Goal: Task Accomplishment & Management: Manage account settings

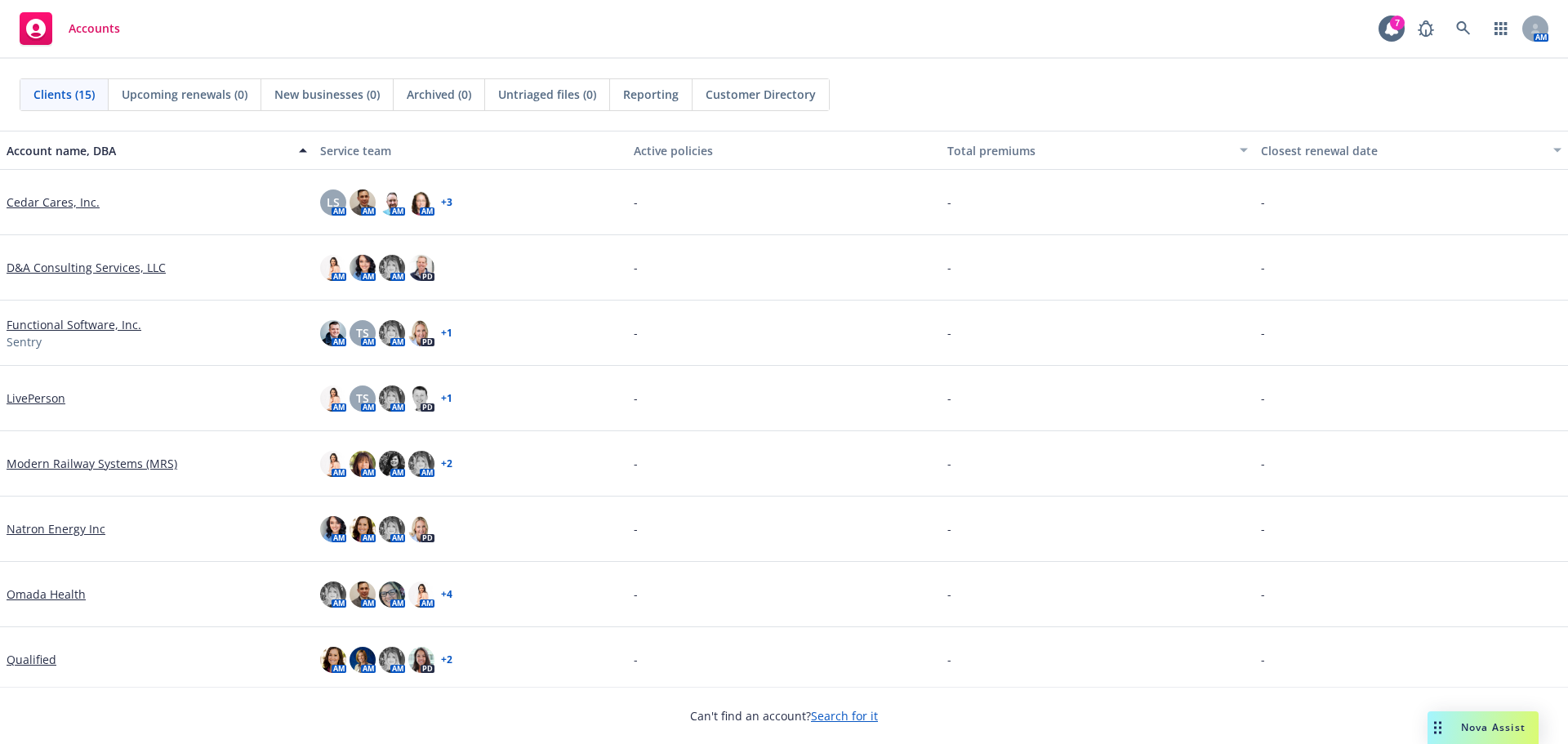
click at [844, 712] on link "Search for it" at bounding box center [844, 716] width 67 height 15
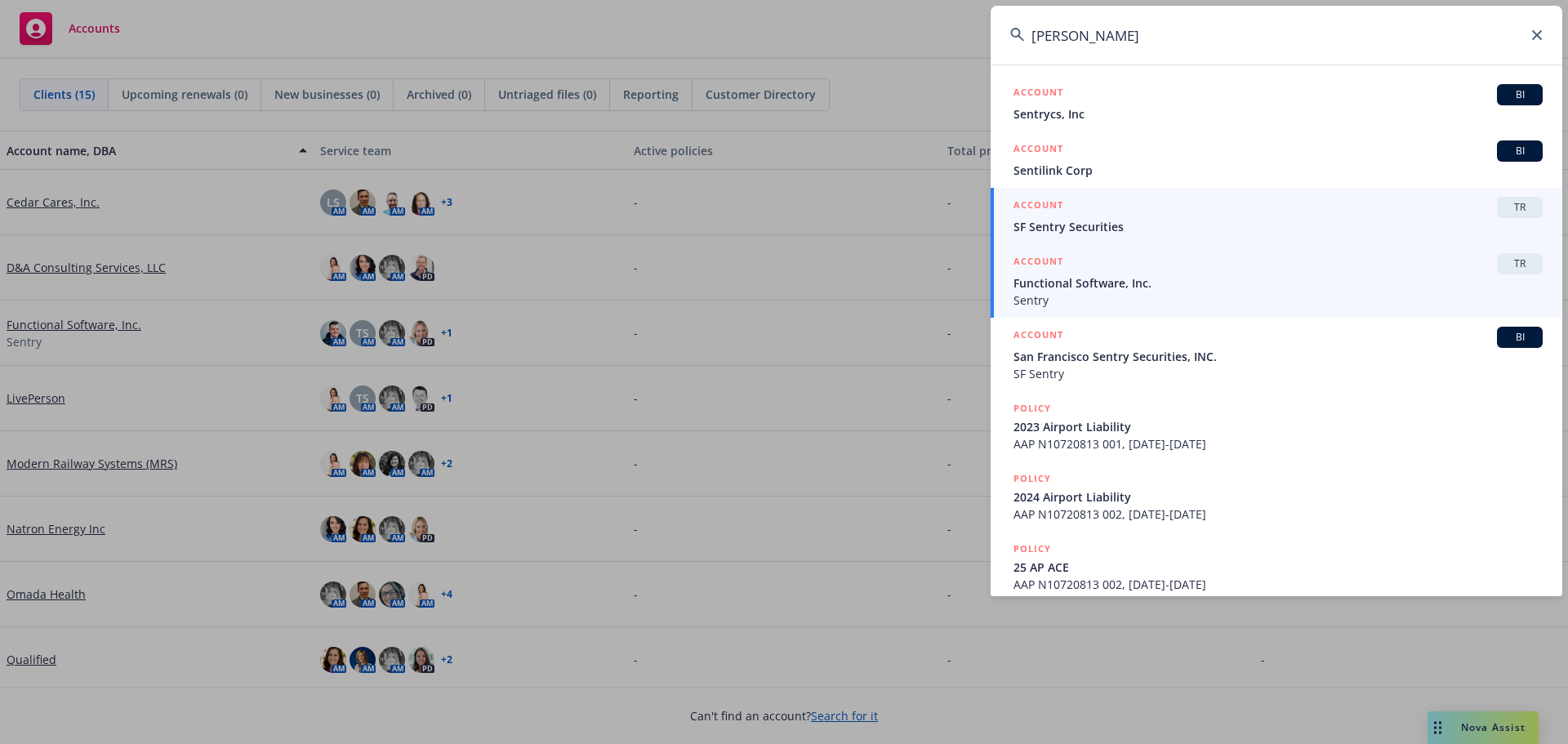
type input "senty"
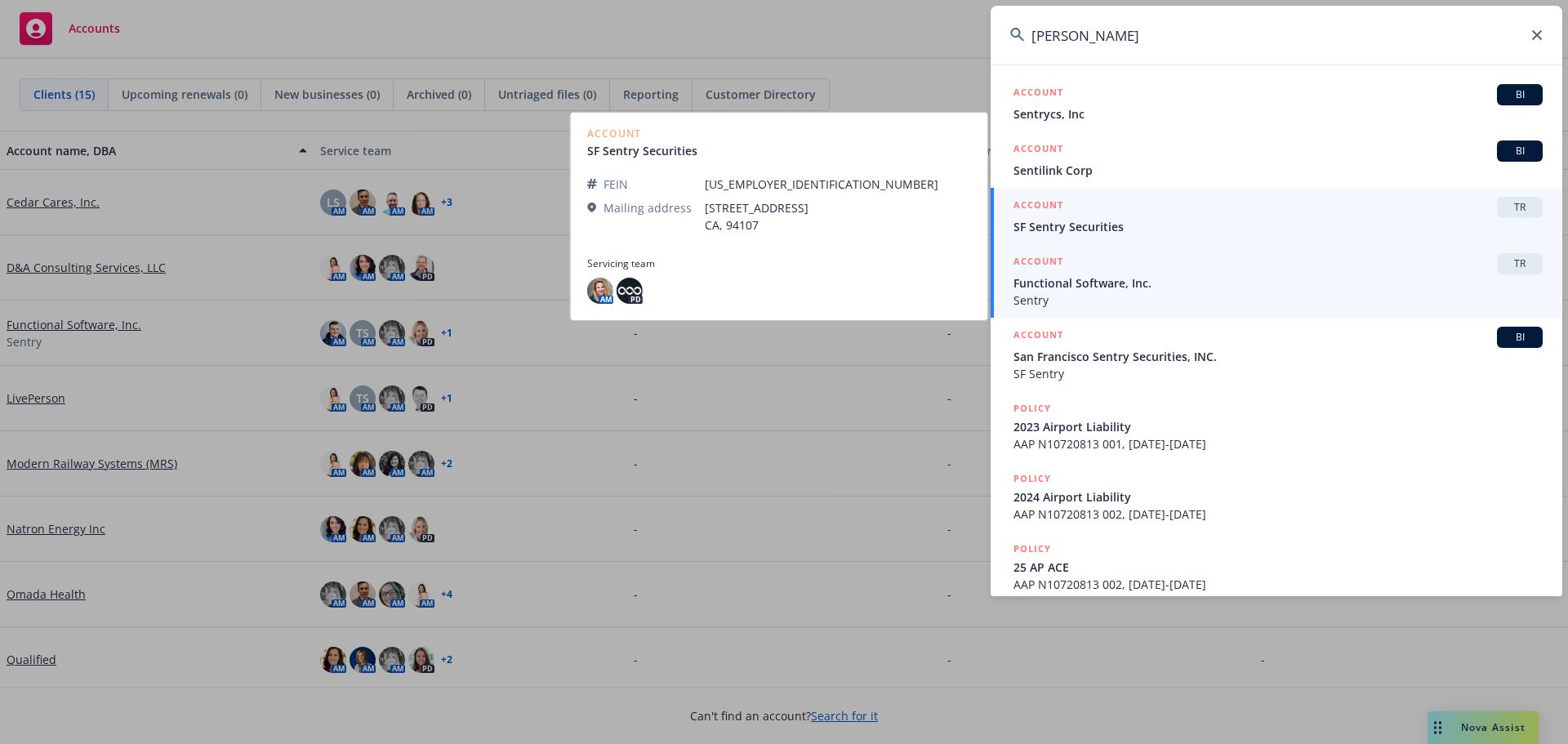
click at [1067, 283] on span "Functional Software, Inc." at bounding box center [1278, 282] width 529 height 17
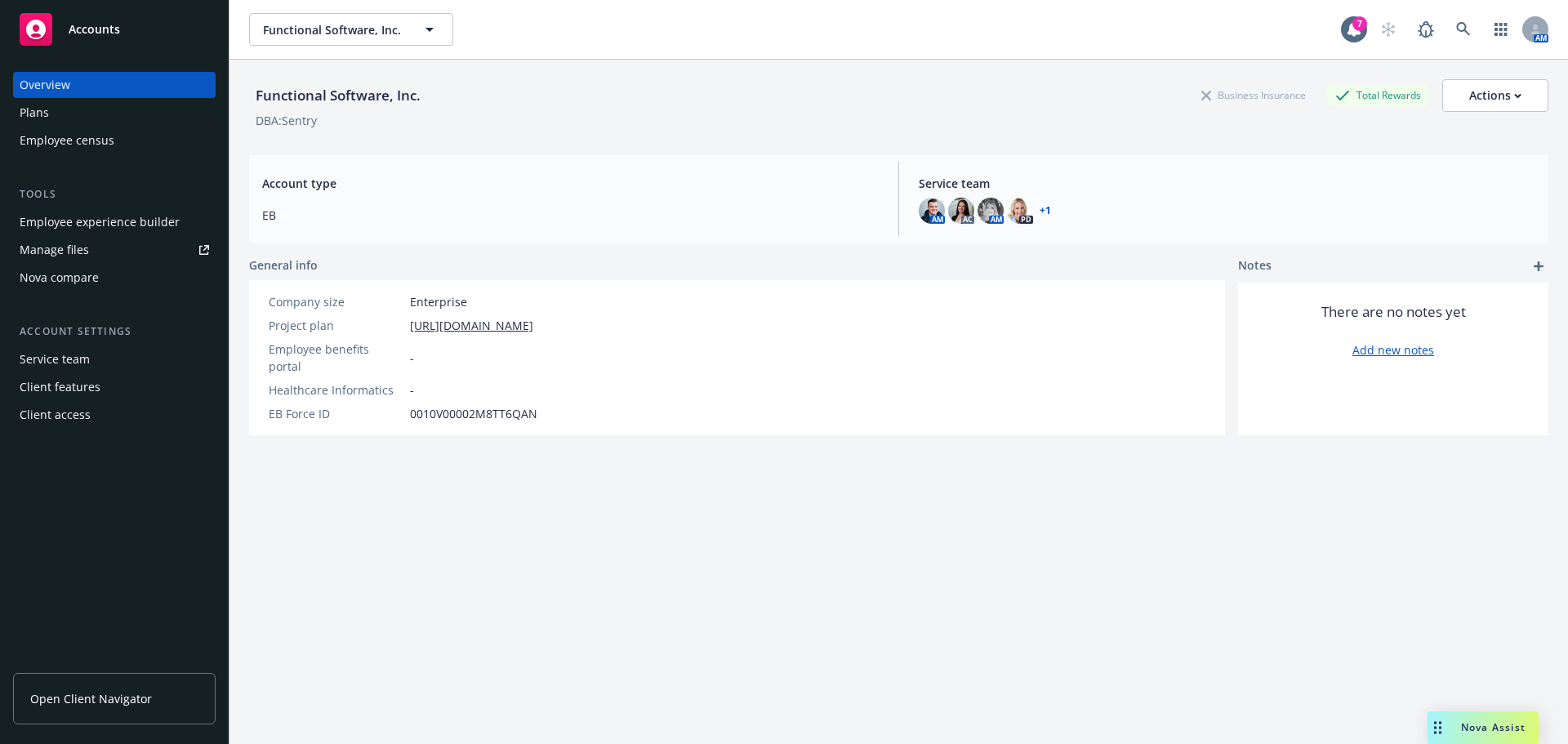
click at [68, 247] on div "Manage files" at bounding box center [54, 250] width 69 height 27
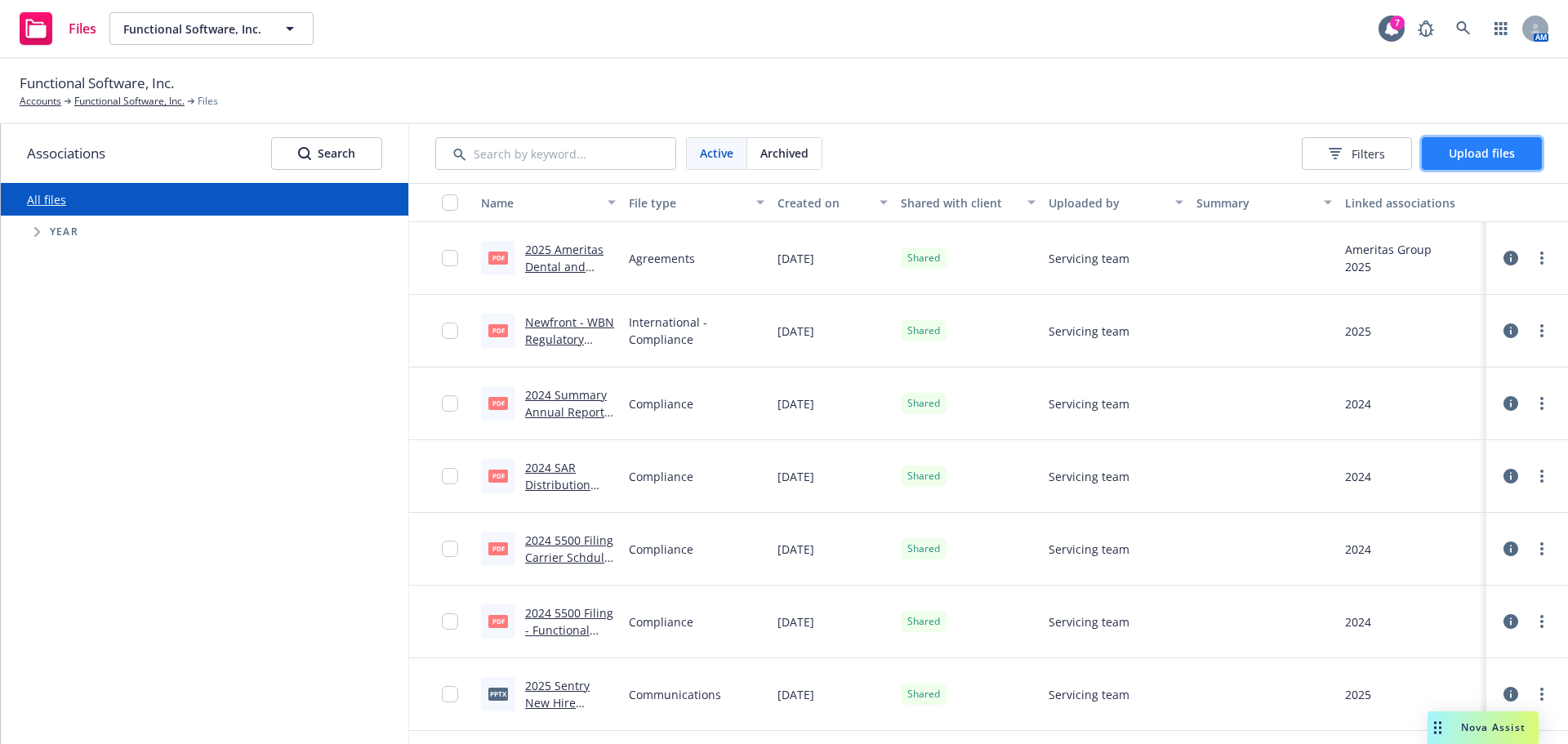
click at [1468, 153] on span "Upload files" at bounding box center [1482, 153] width 66 height 15
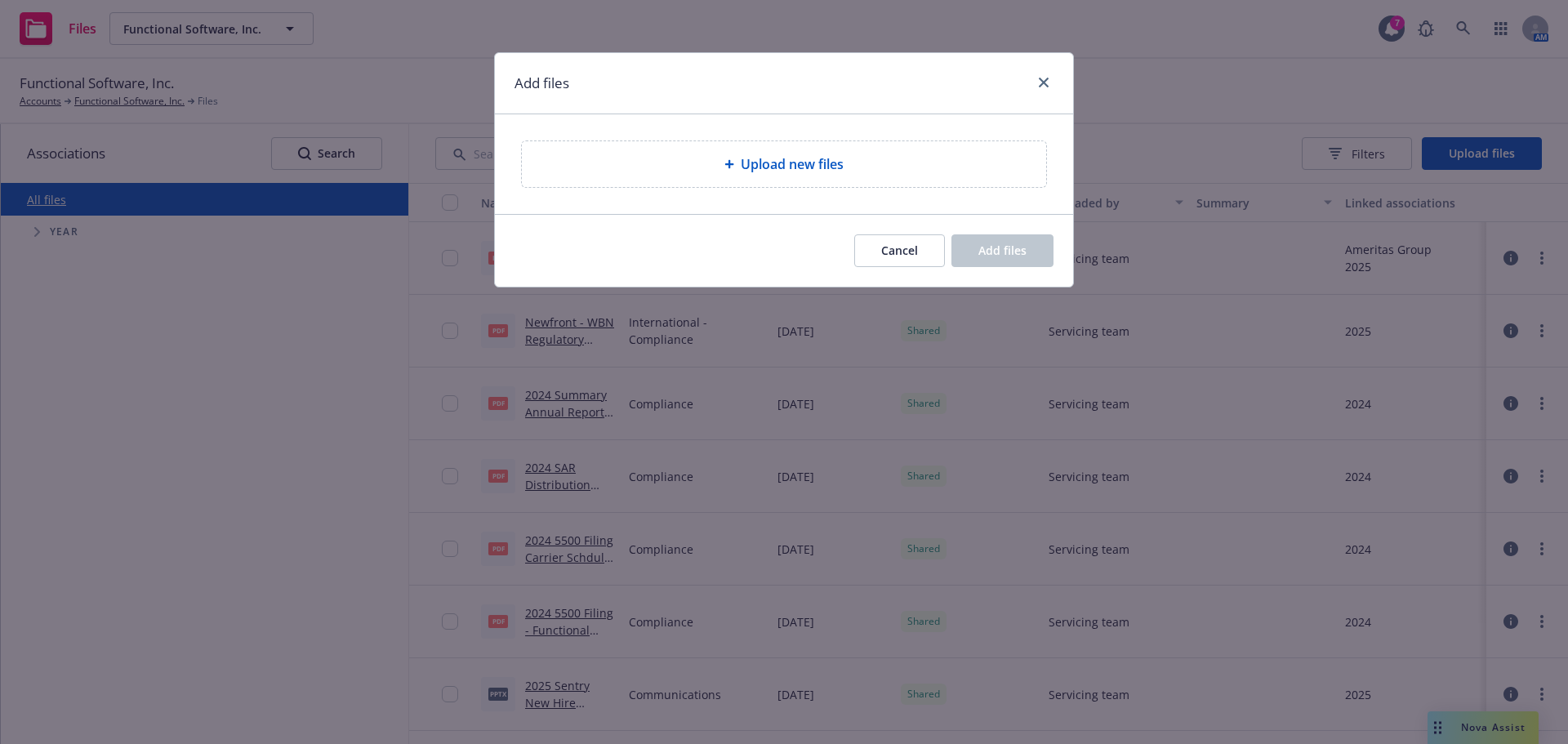
click at [794, 157] on span "Upload new files" at bounding box center [792, 164] width 103 height 20
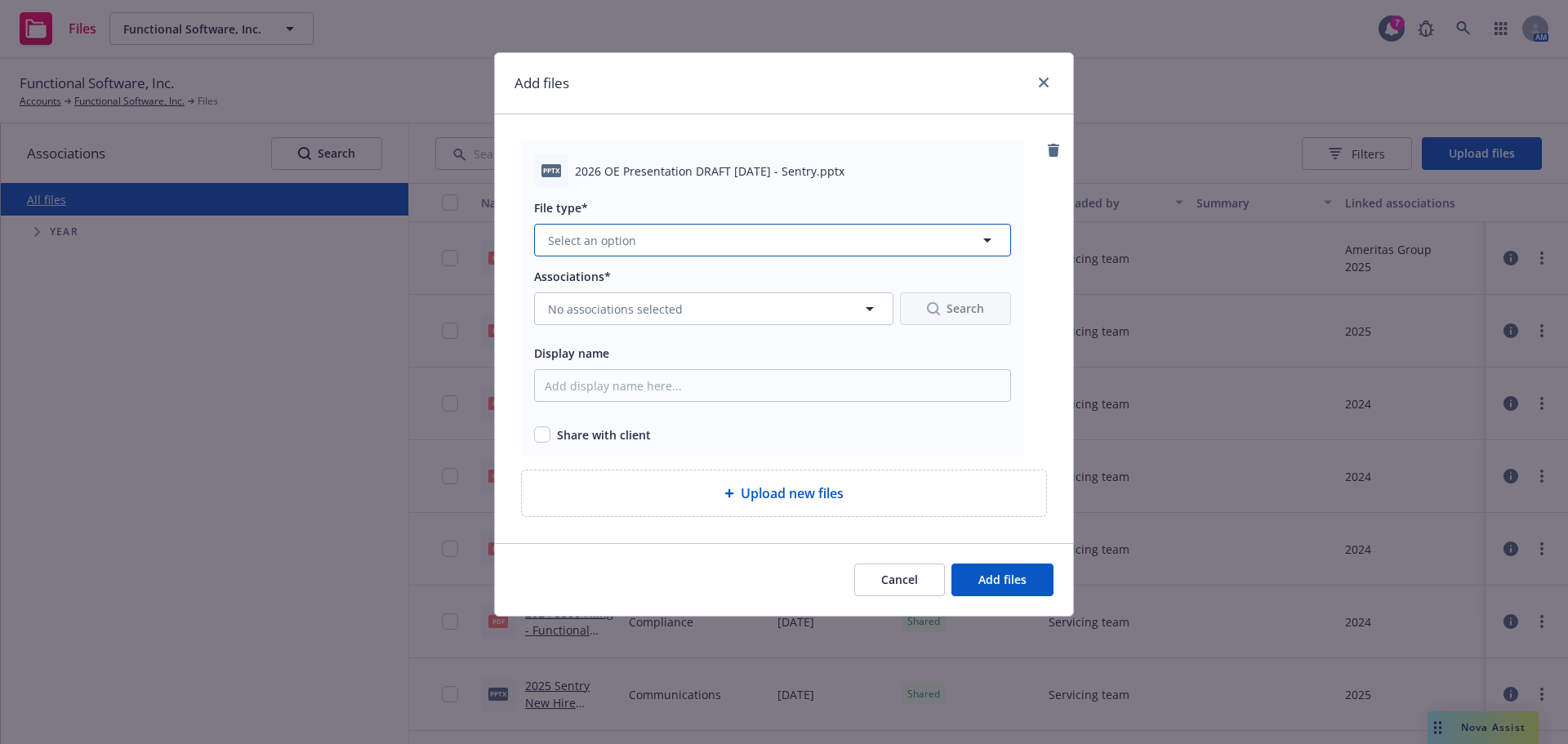
click at [662, 227] on button "Select an option" at bounding box center [772, 240] width 477 height 32
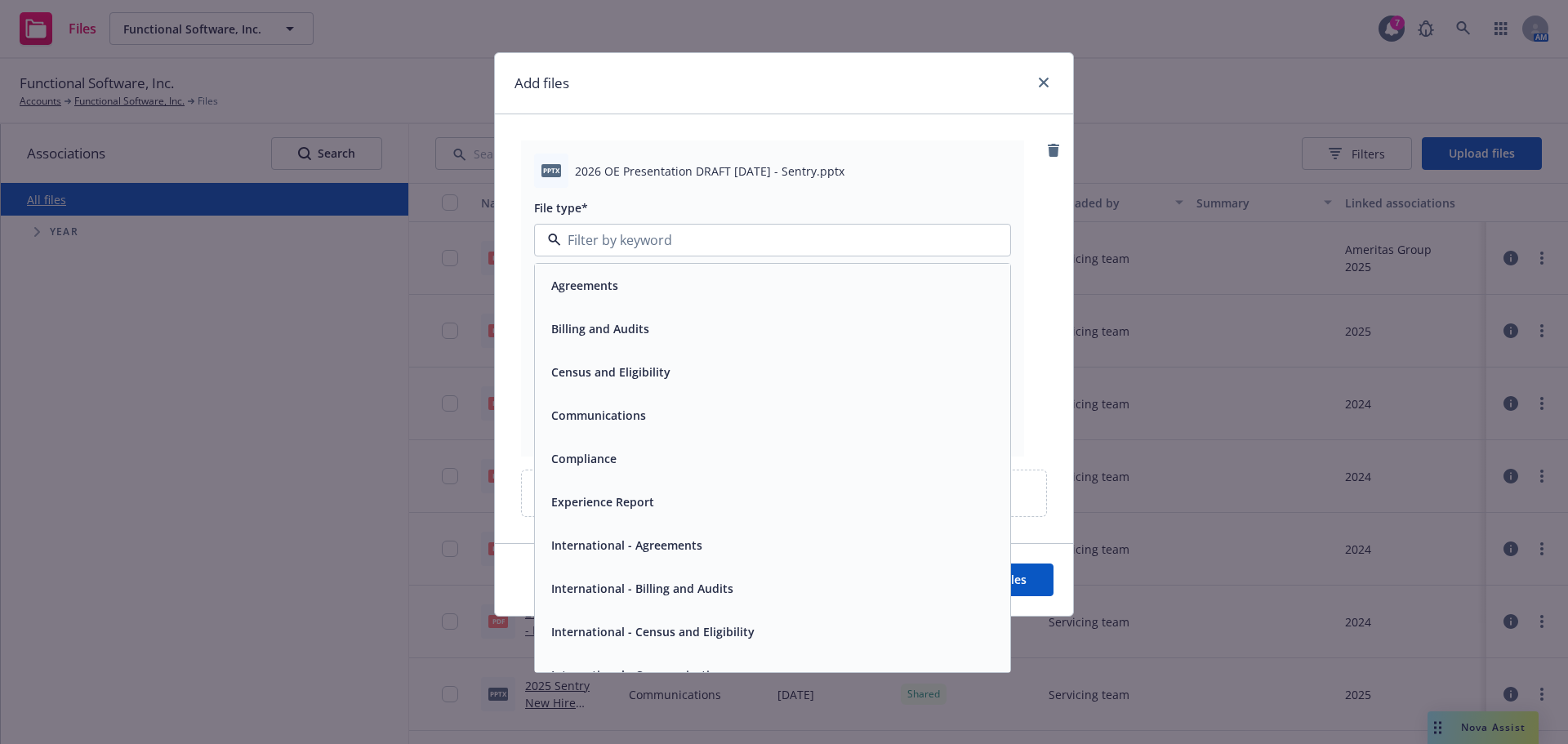
click at [618, 408] on span "Communications" at bounding box center [598, 415] width 95 height 17
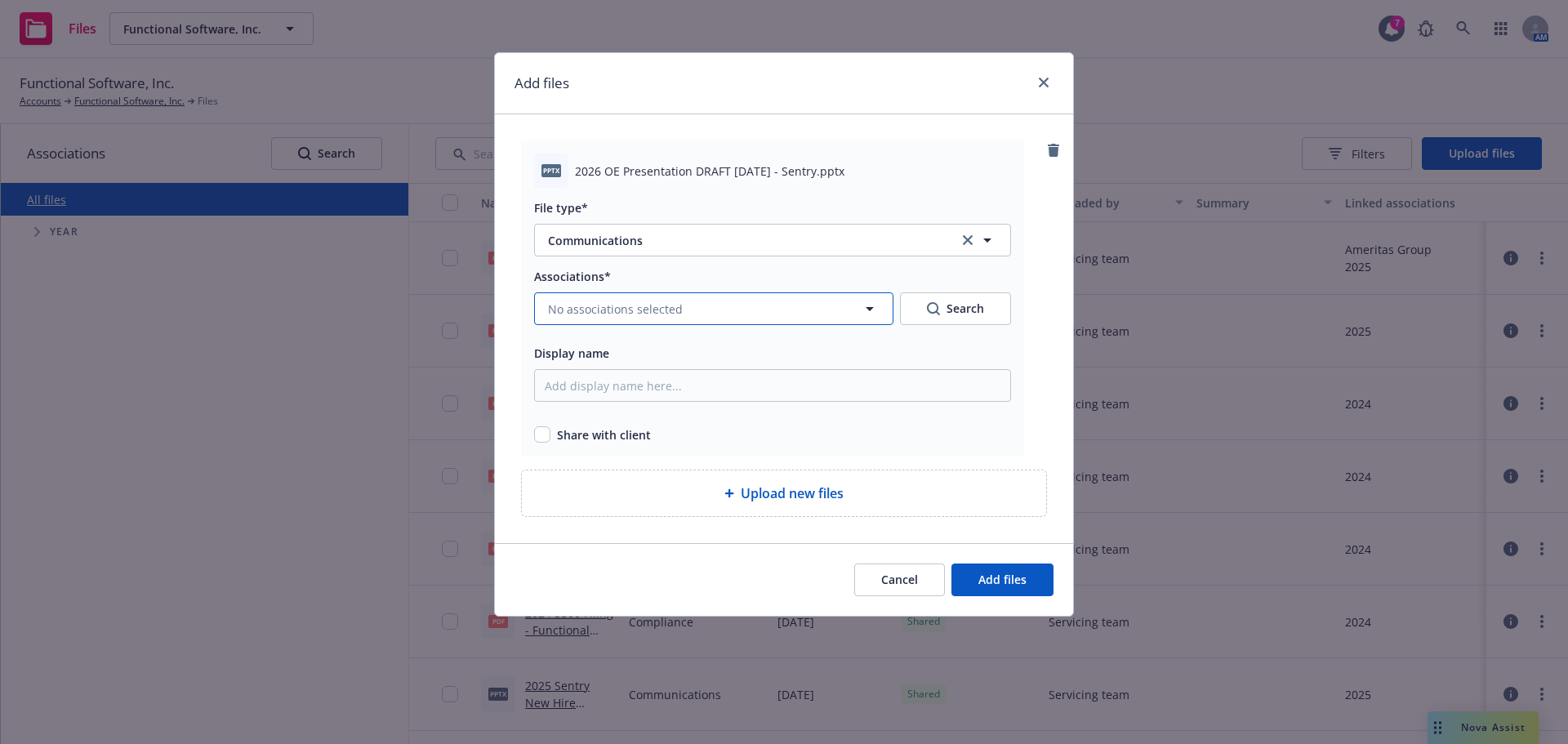
click at [632, 306] on span "No associations selected" at bounding box center [615, 309] width 135 height 17
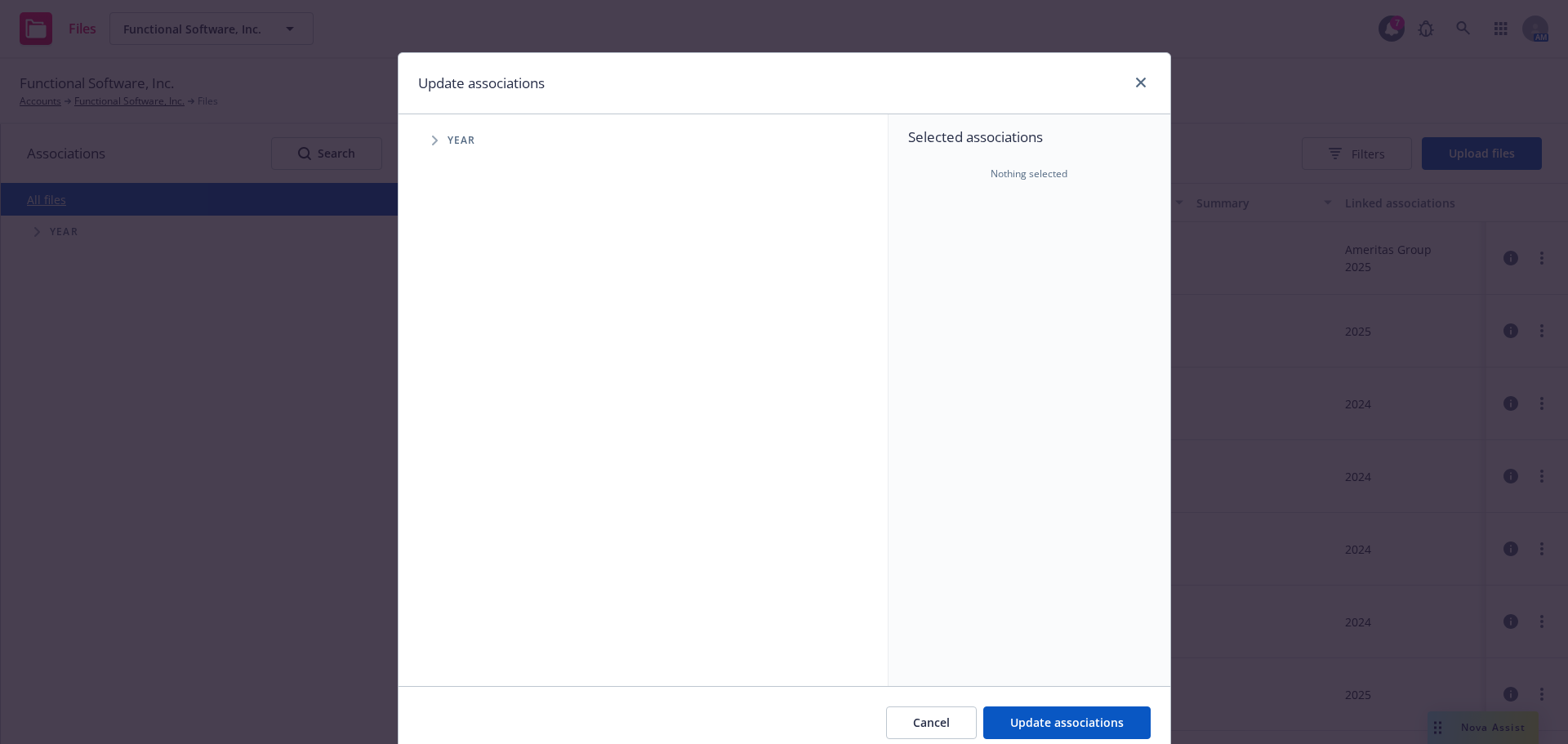
click at [423, 144] on span "Tree Example" at bounding box center [434, 140] width 27 height 27
click at [470, 399] on input "Tree Example" at bounding box center [476, 401] width 16 height 16
checkbox input "true"
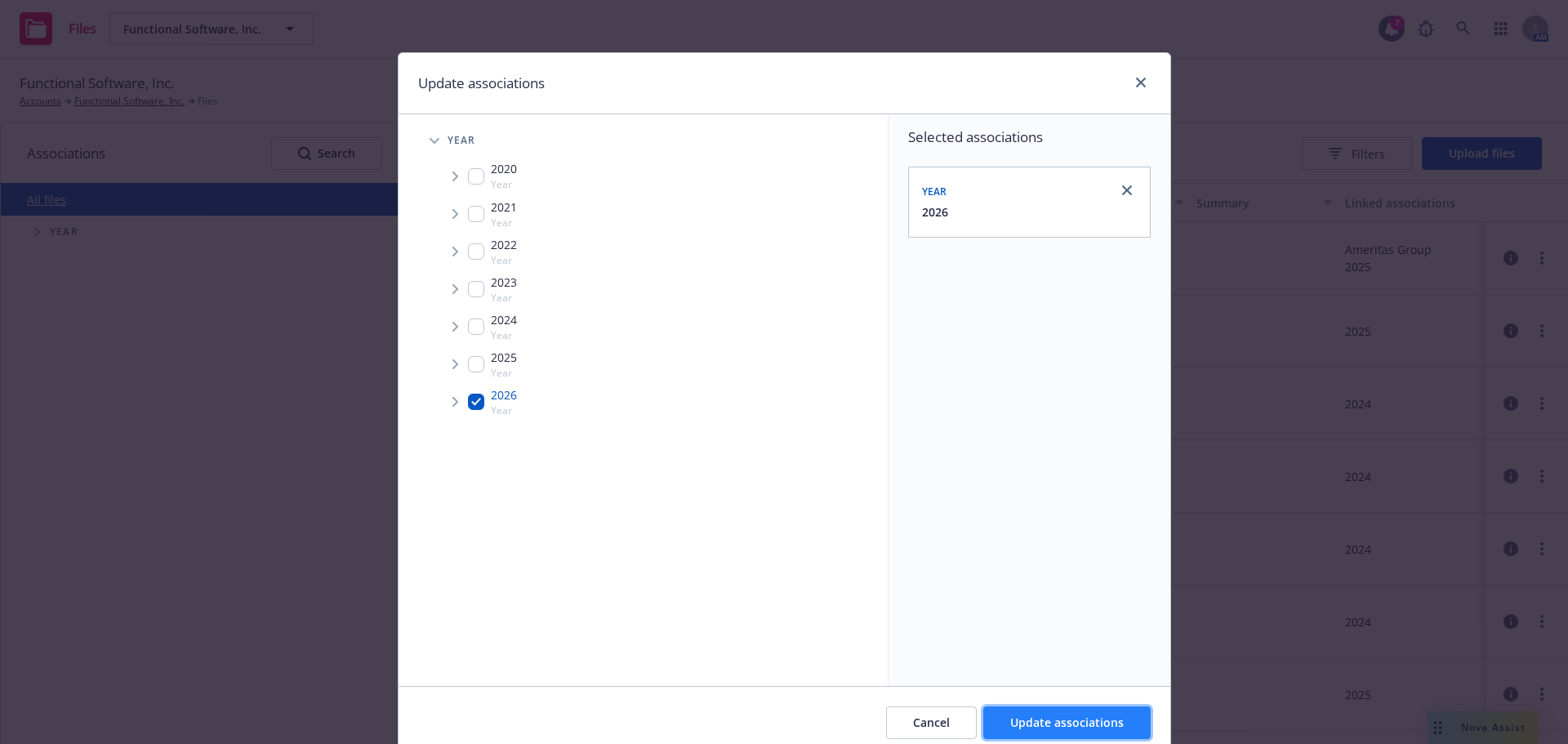
click at [1034, 731] on button "Update associations" at bounding box center [1067, 722] width 168 height 32
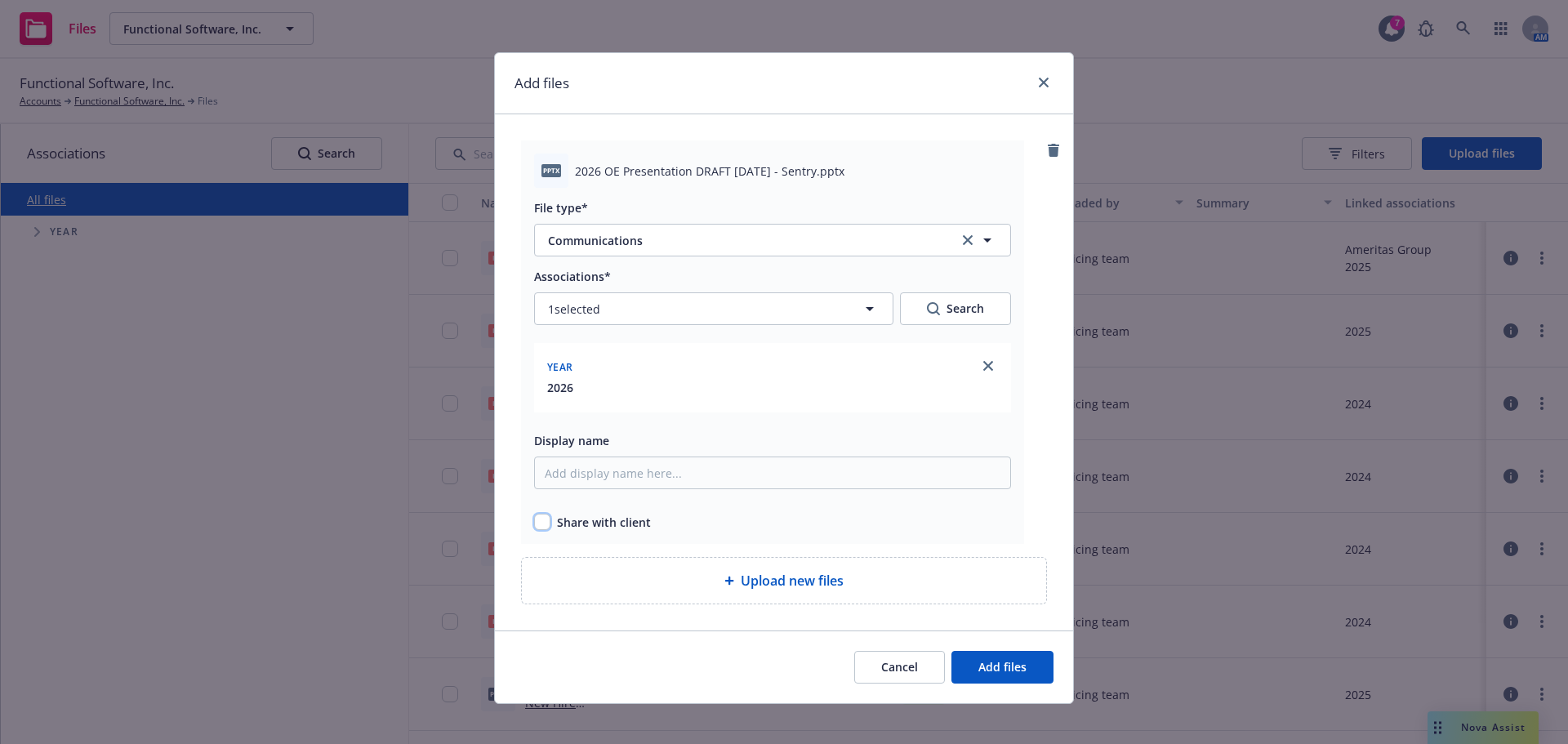
click at [535, 522] on input "checkbox" at bounding box center [541, 521] width 16 height 16
checkbox input "true"
click at [978, 660] on span "Add files" at bounding box center [1002, 666] width 48 height 15
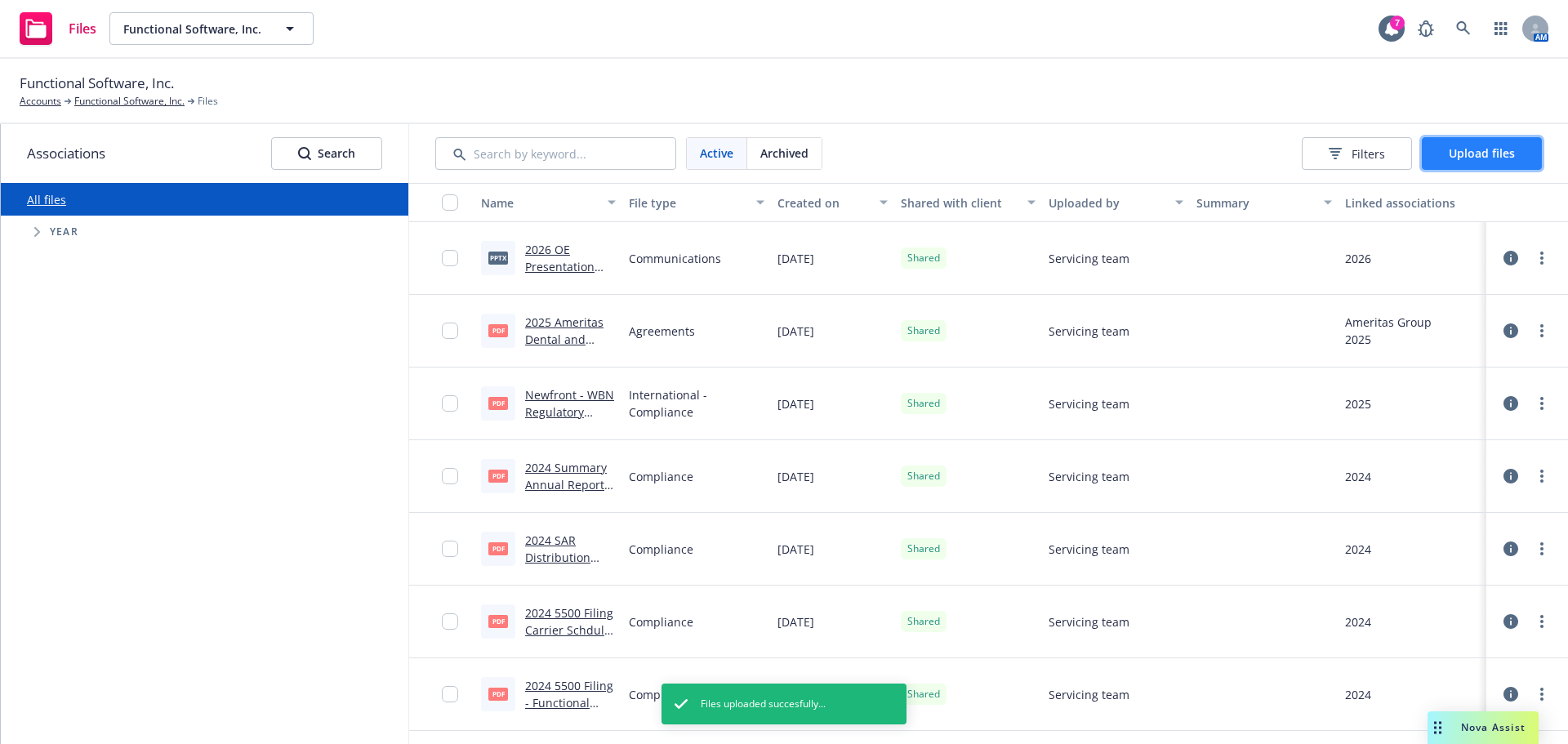
click at [1458, 156] on span "Upload files" at bounding box center [1482, 153] width 66 height 15
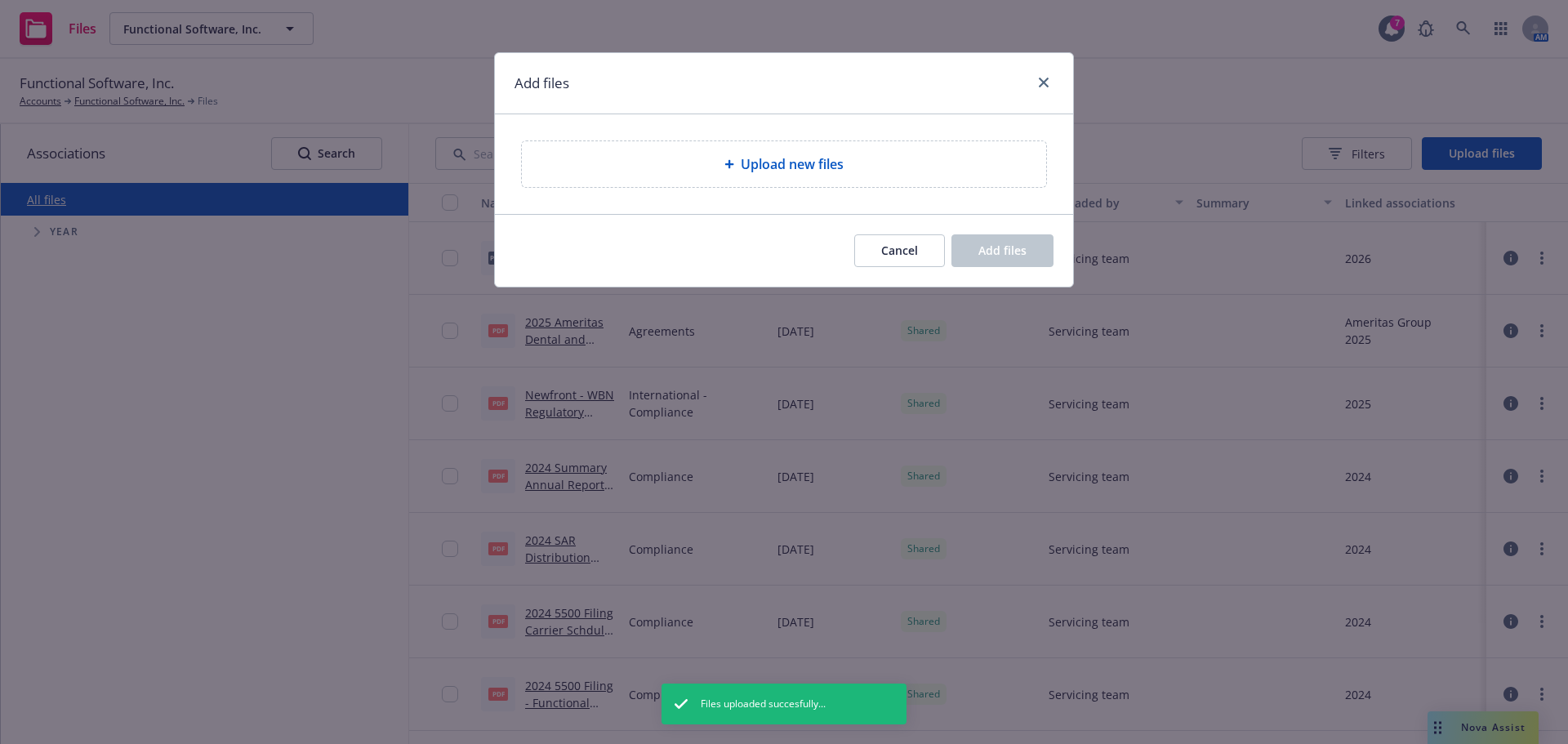
click at [796, 161] on span "Upload new files" at bounding box center [792, 164] width 103 height 20
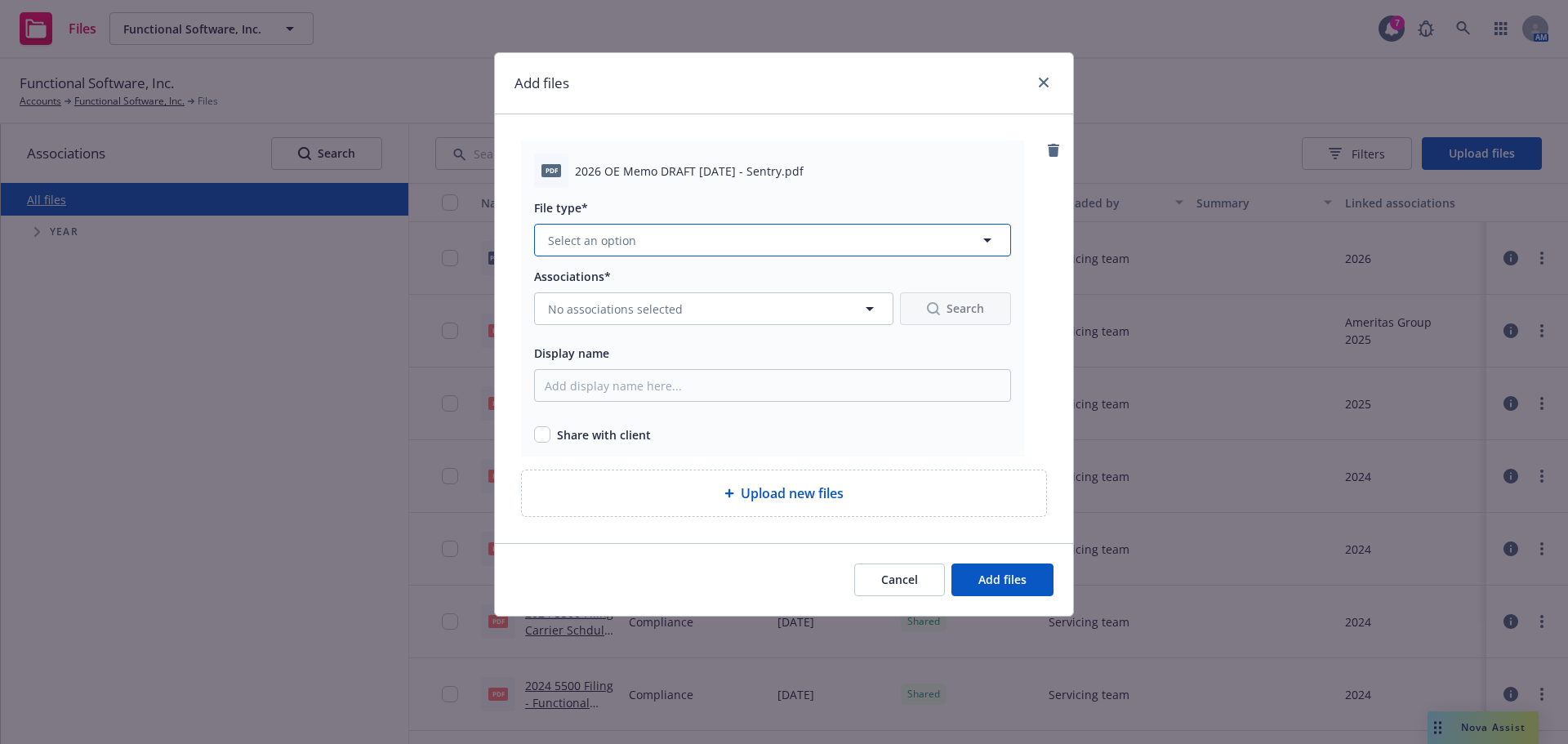
click at [758, 242] on button "Select an option" at bounding box center [772, 240] width 477 height 32
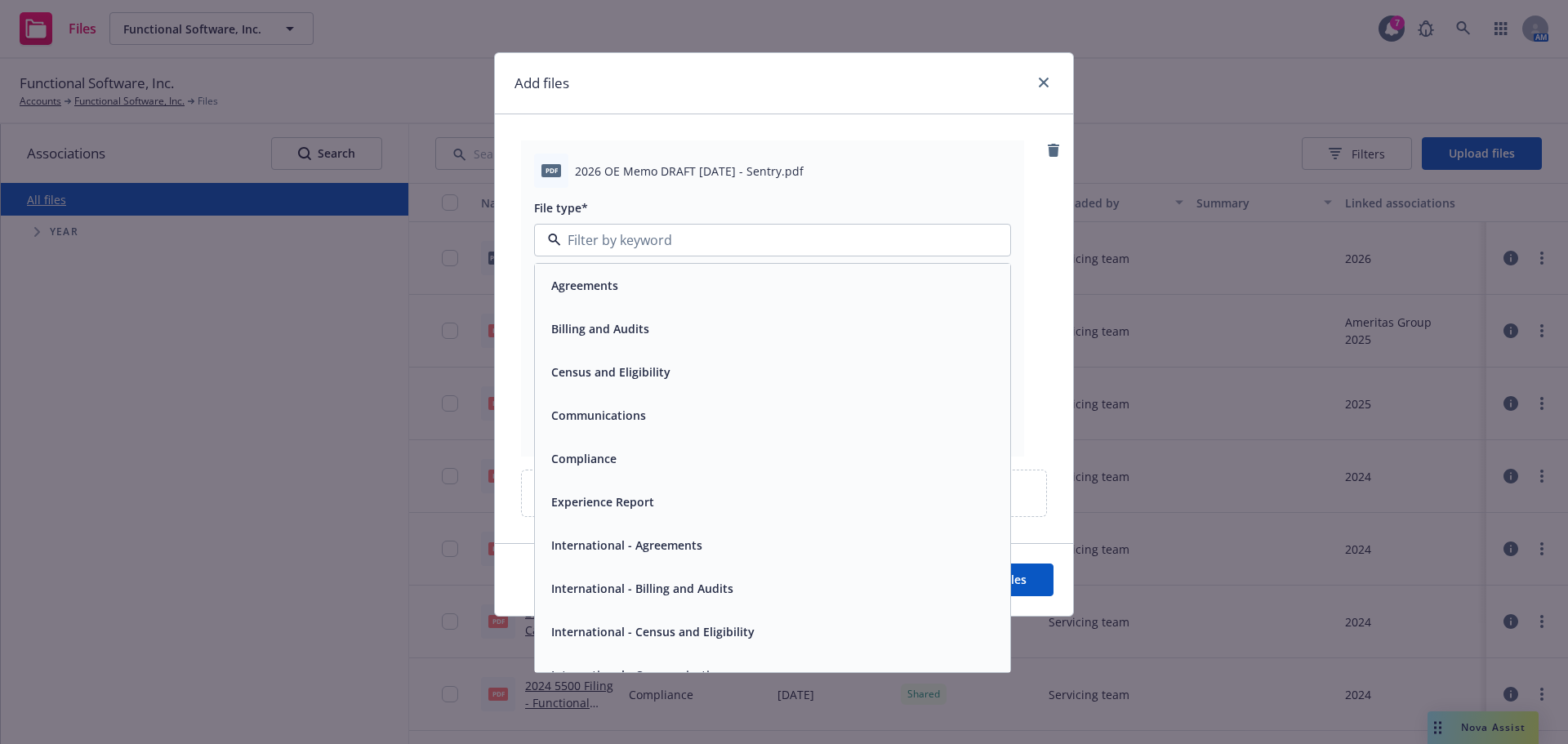
click at [588, 406] on div "Communications" at bounding box center [596, 414] width 104 height 24
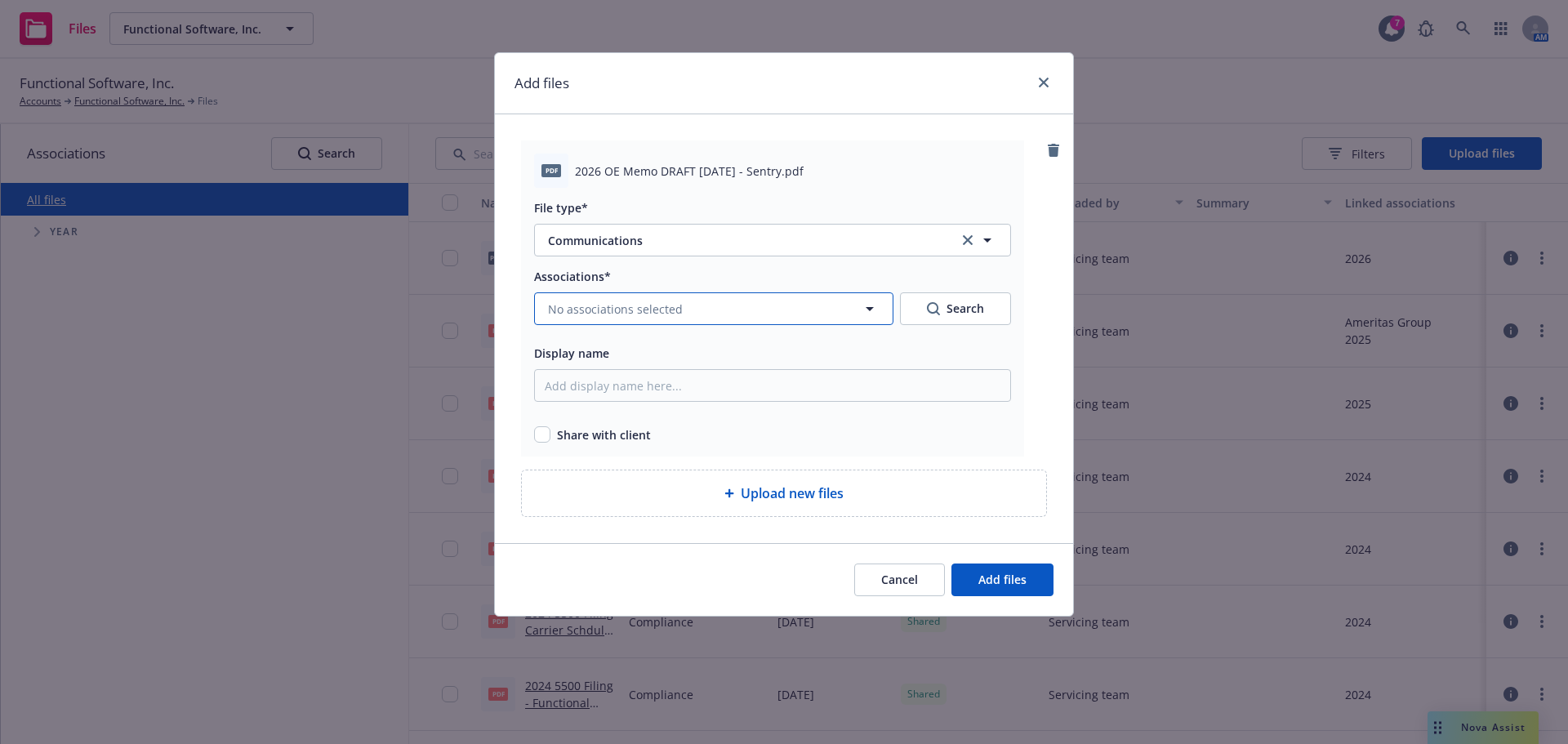
click at [645, 292] on button "No associations selected" at bounding box center [713, 308] width 359 height 32
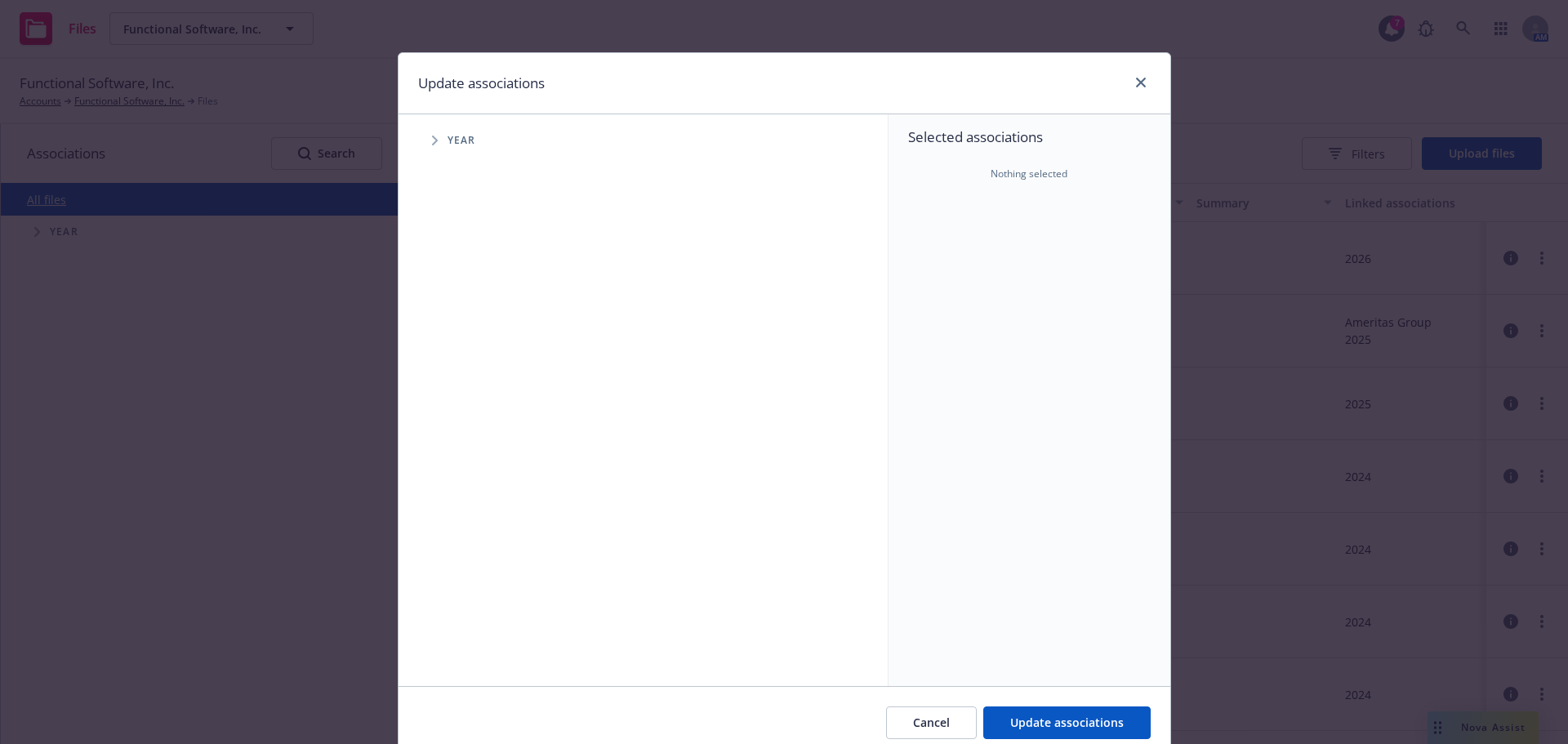
click at [432, 138] on icon "Tree Example" at bounding box center [435, 140] width 6 height 9
click at [469, 398] on input "Tree Example" at bounding box center [476, 401] width 16 height 16
checkbox input "true"
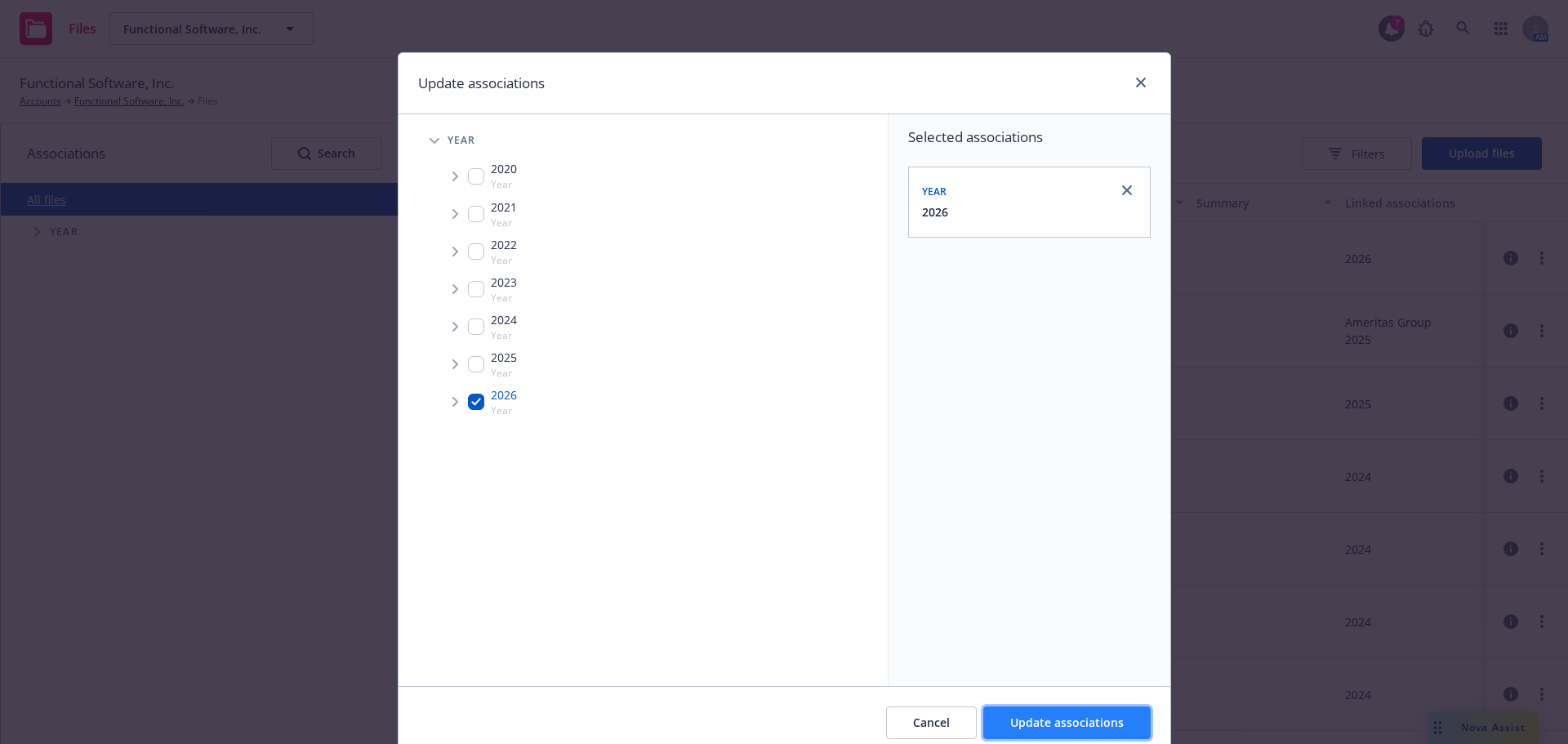
click at [998, 715] on button "Update associations" at bounding box center [1067, 722] width 168 height 32
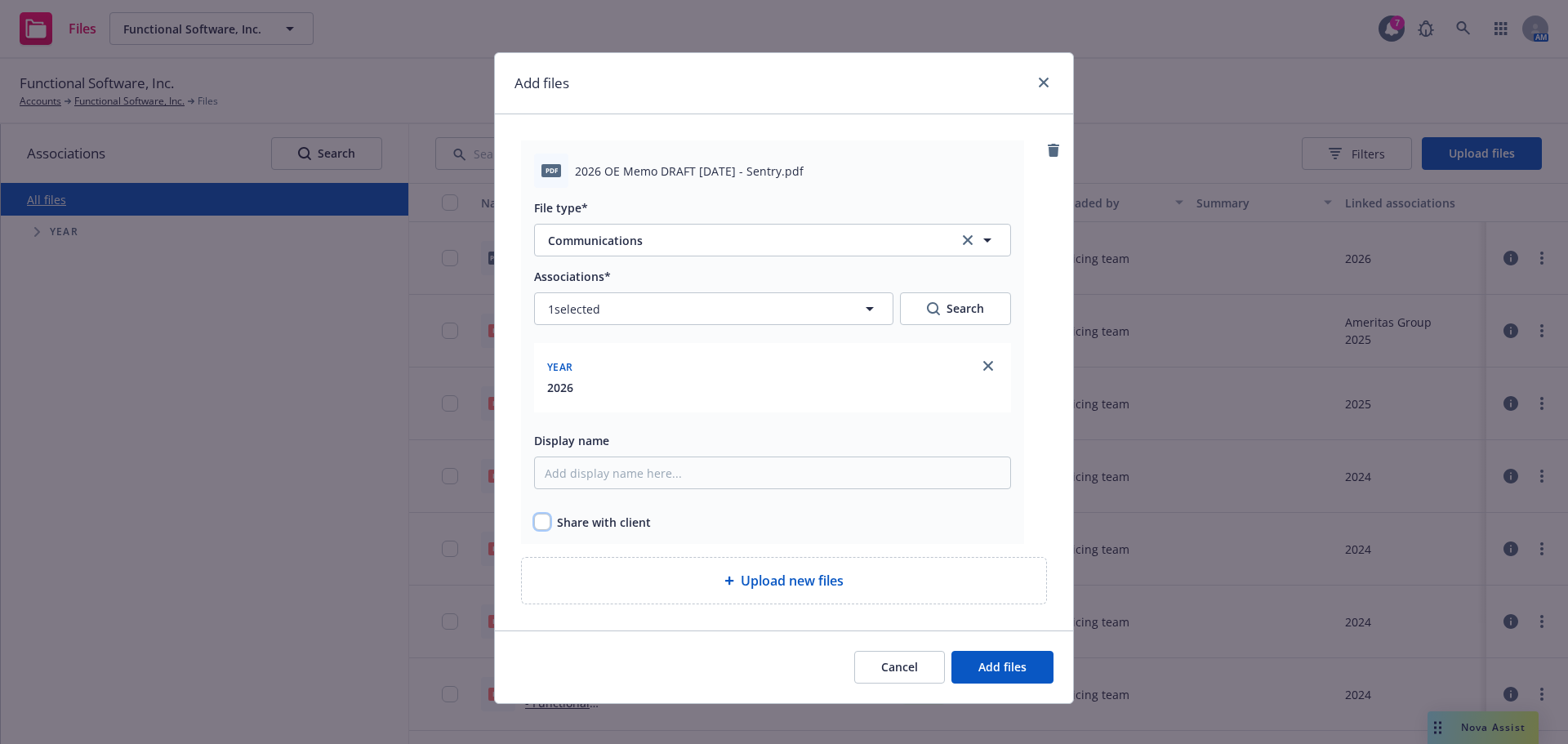
click at [541, 522] on input "checkbox" at bounding box center [541, 521] width 16 height 16
checkbox input "true"
click at [994, 676] on button "Add files" at bounding box center [1002, 666] width 102 height 32
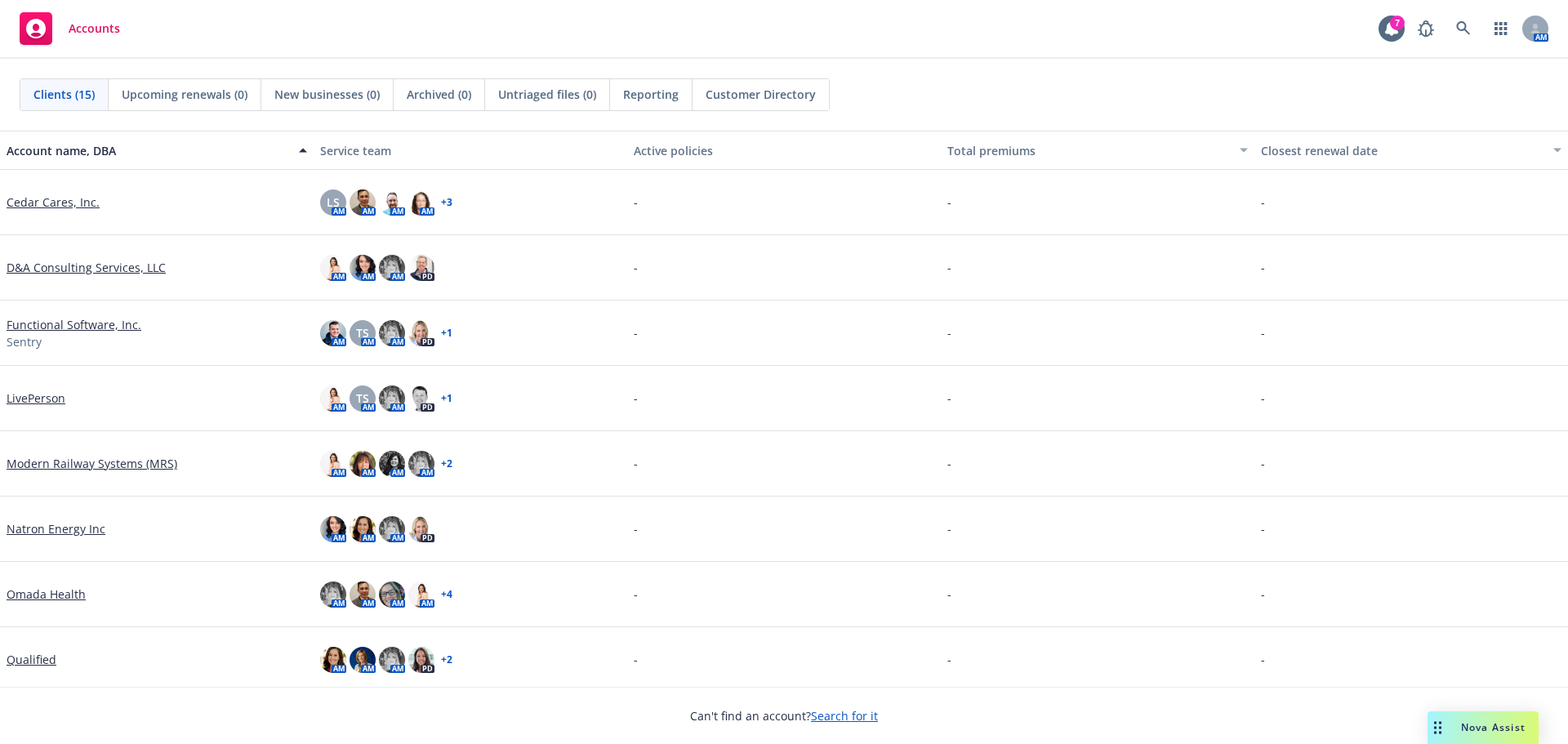
click at [823, 719] on link "Search for it" at bounding box center [844, 716] width 67 height 15
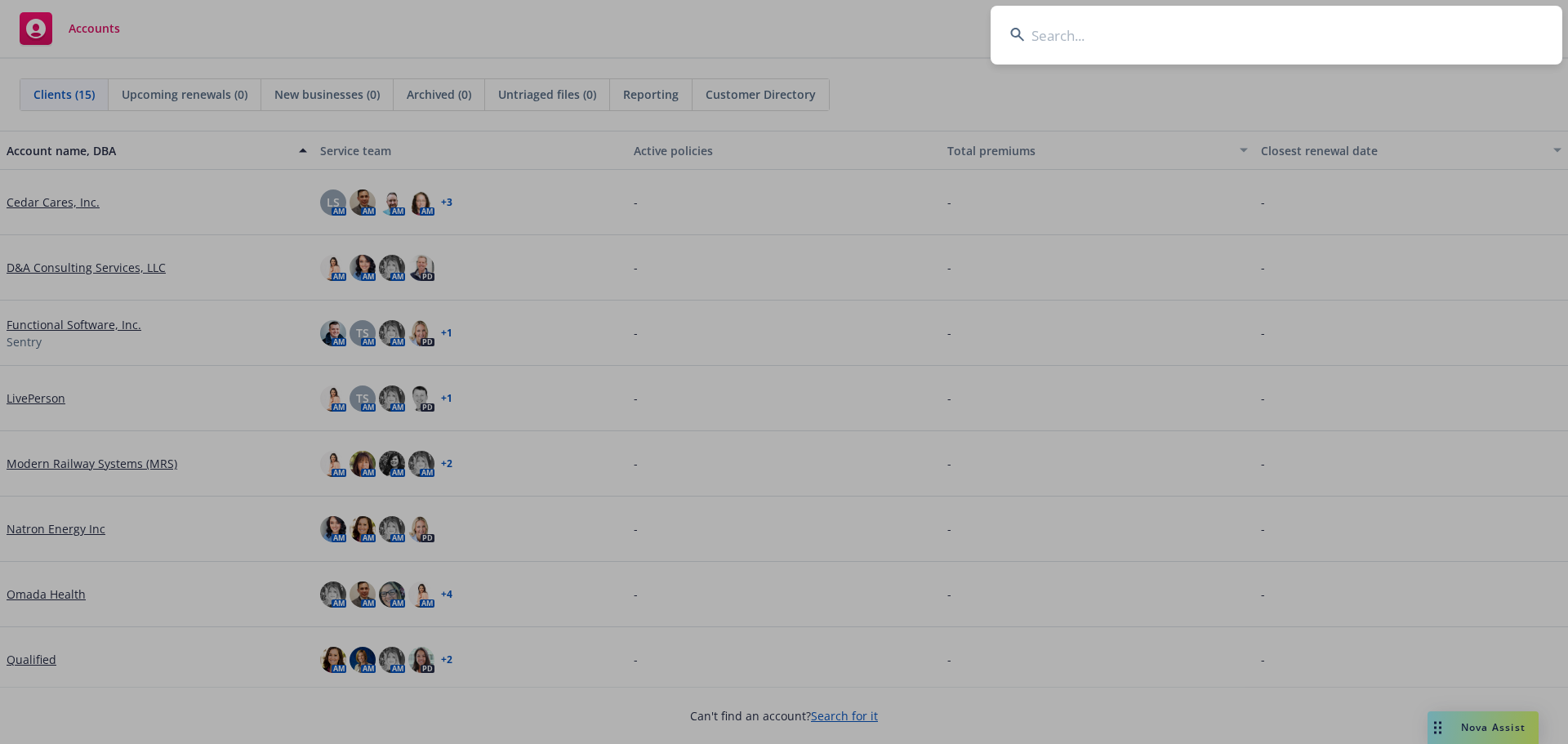
click at [1048, 35] on input at bounding box center [1276, 35] width 572 height 59
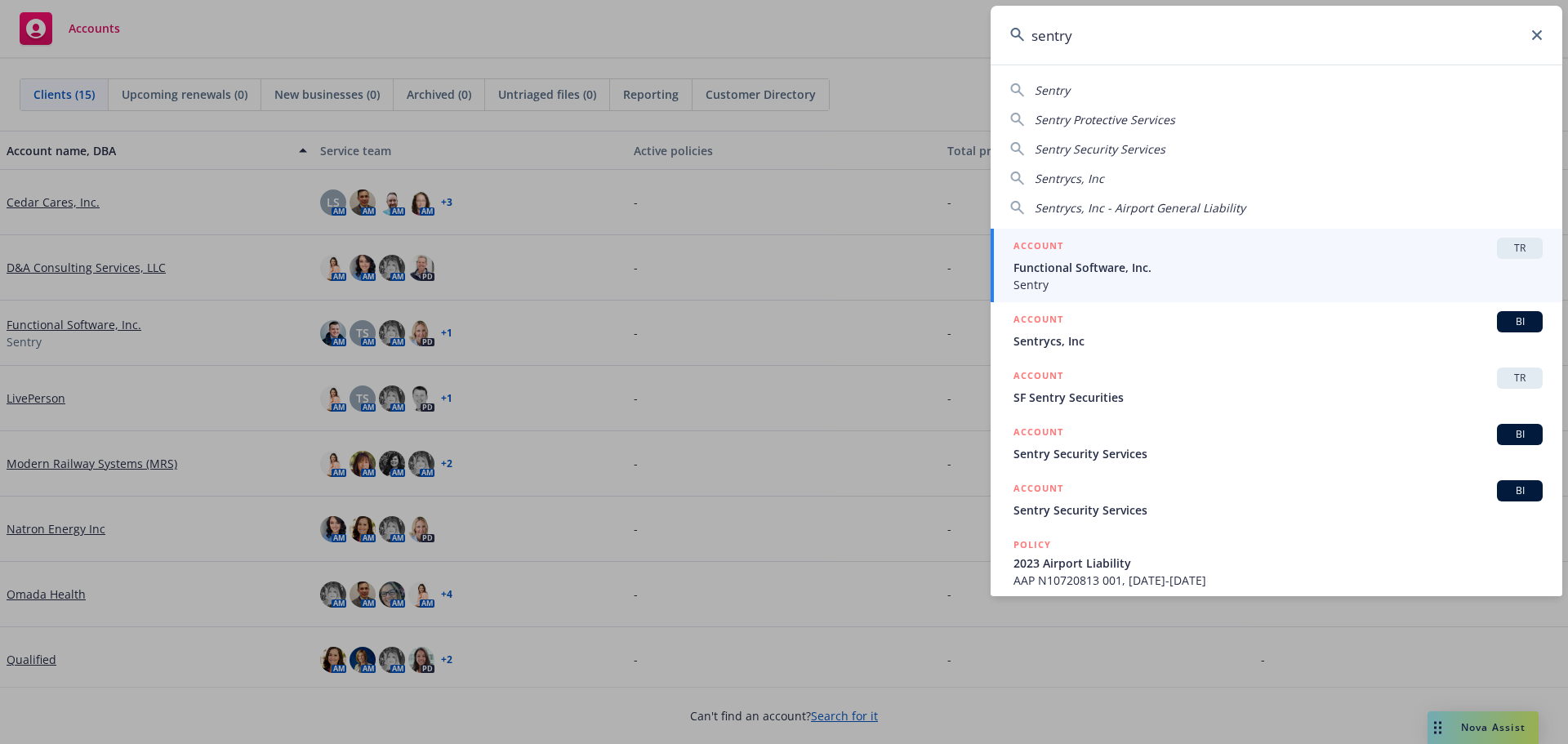
type input "sentry"
click at [1054, 278] on span "Sentry" at bounding box center [1278, 284] width 529 height 17
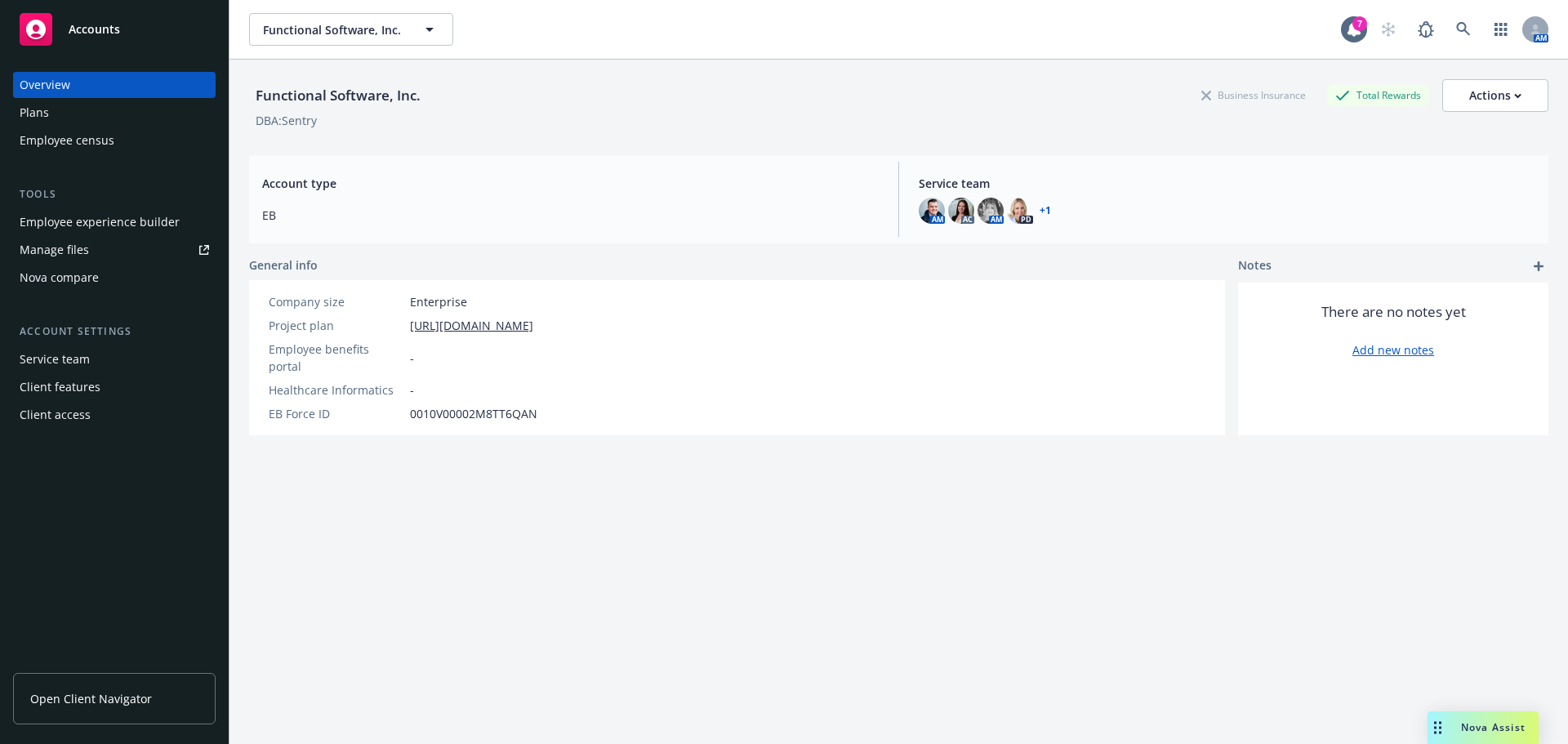
click at [50, 247] on div "Manage files" at bounding box center [54, 250] width 69 height 27
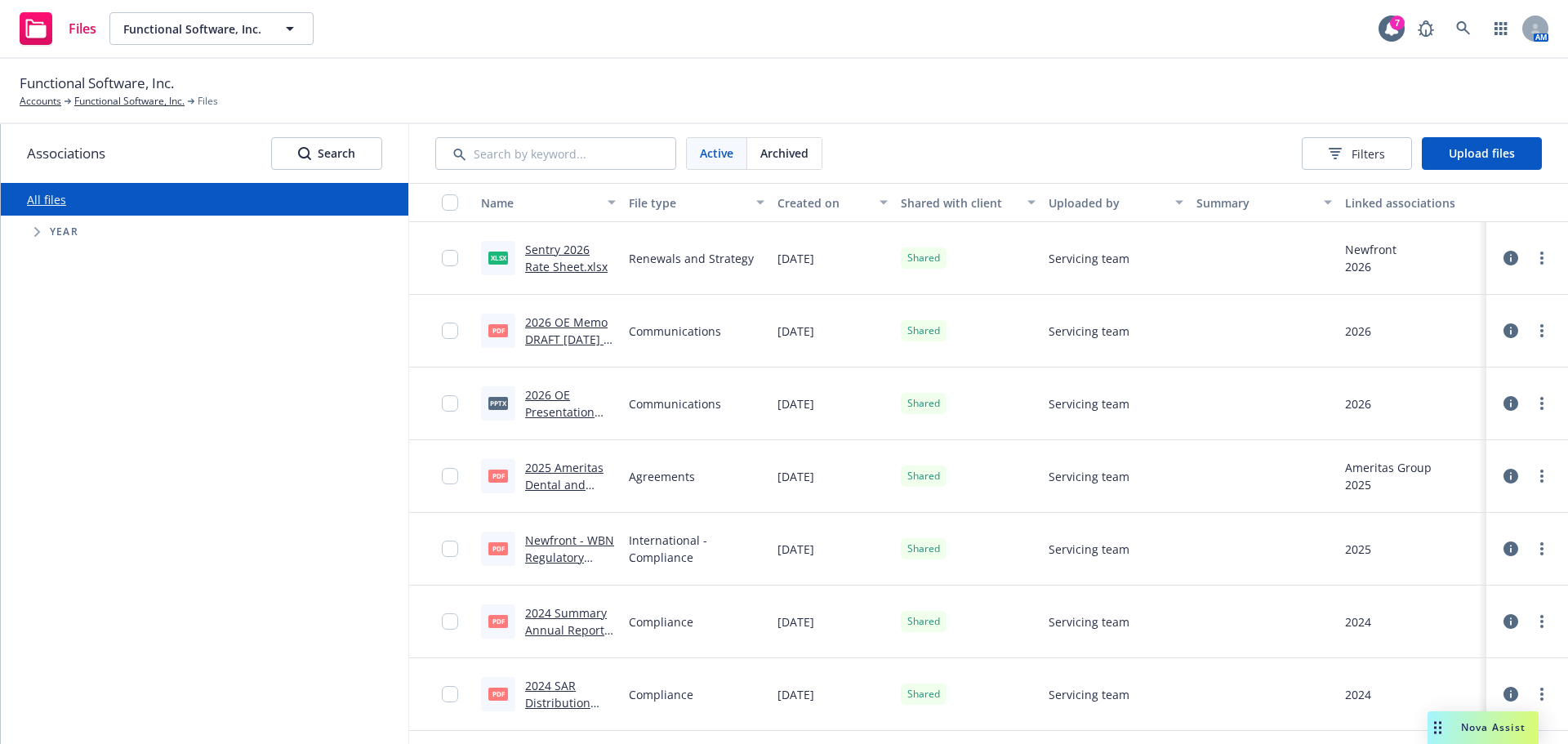
click at [36, 231] on icon "Tree Example" at bounding box center [37, 231] width 7 height 9
click at [90, 102] on link "Functional Software, Inc." at bounding box center [129, 101] width 110 height 15
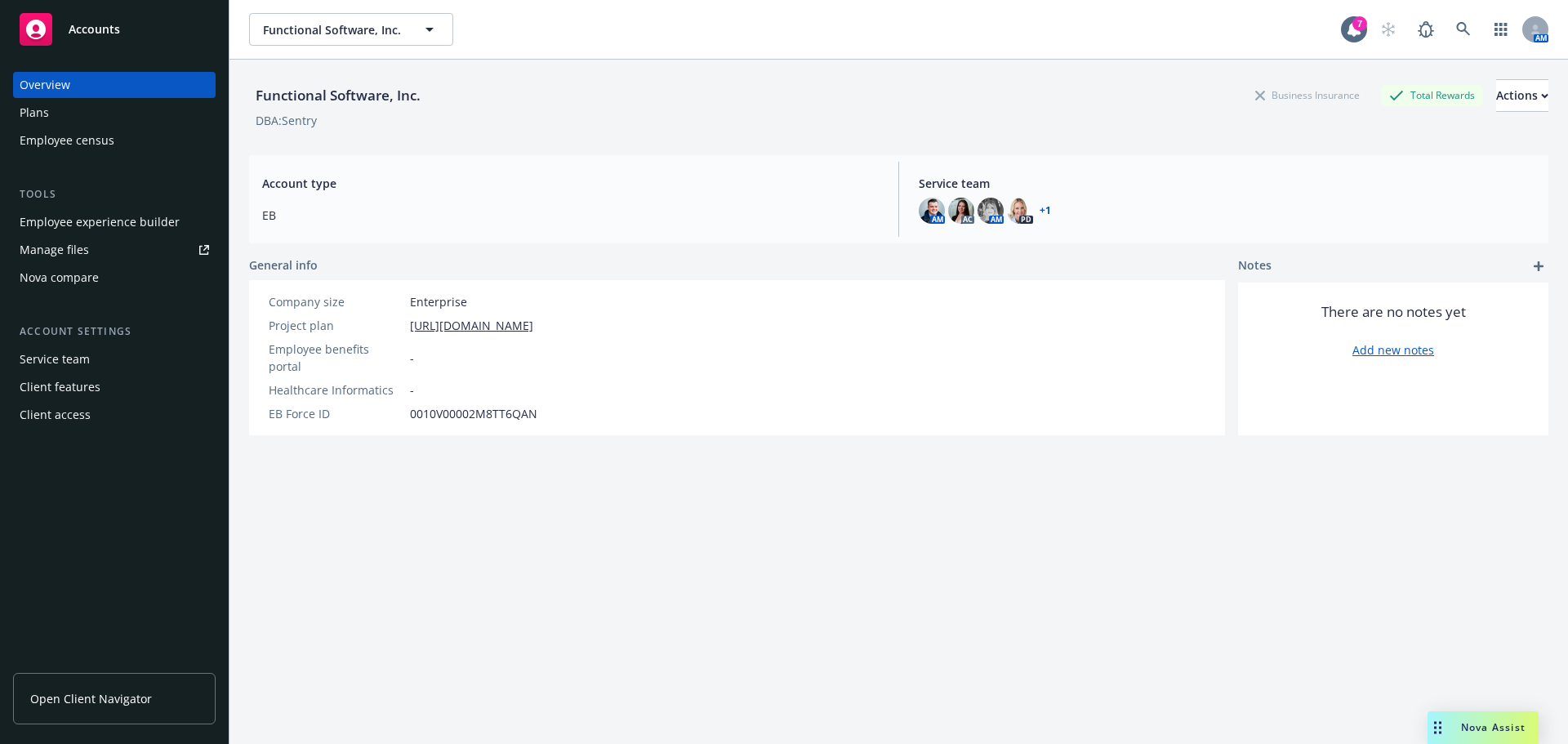
click at [77, 249] on div "Manage files" at bounding box center [54, 250] width 69 height 27
click at [115, 225] on div "Employee experience builder" at bounding box center [100, 222] width 160 height 27
click at [68, 255] on div "Manage files" at bounding box center [54, 250] width 69 height 27
click at [62, 245] on div "Manage files" at bounding box center [54, 250] width 69 height 27
